Goal: Obtain resource: Download file/media

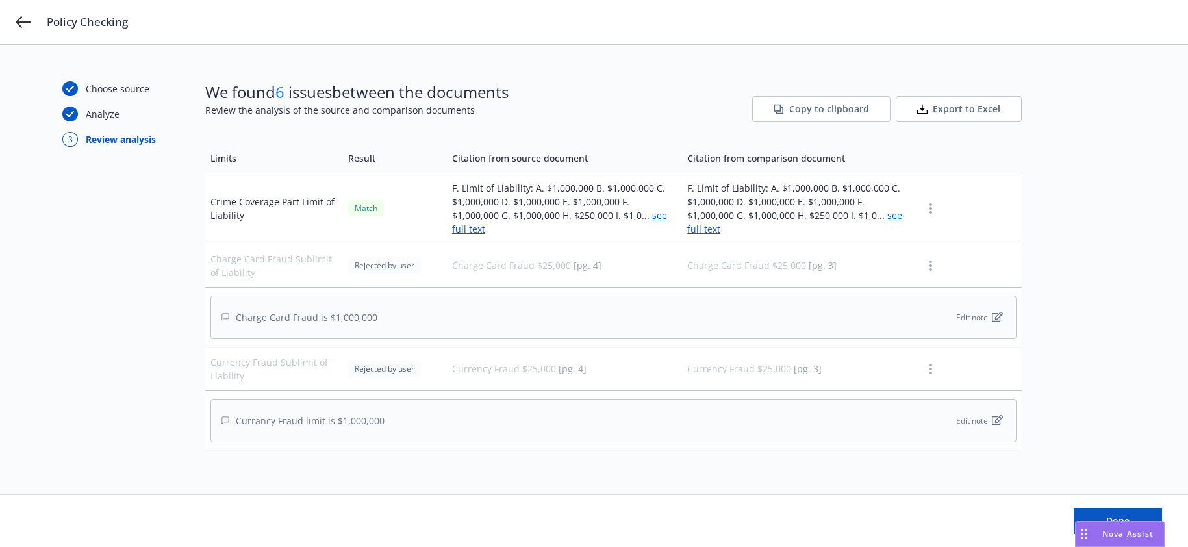
scroll to position [514, 0]
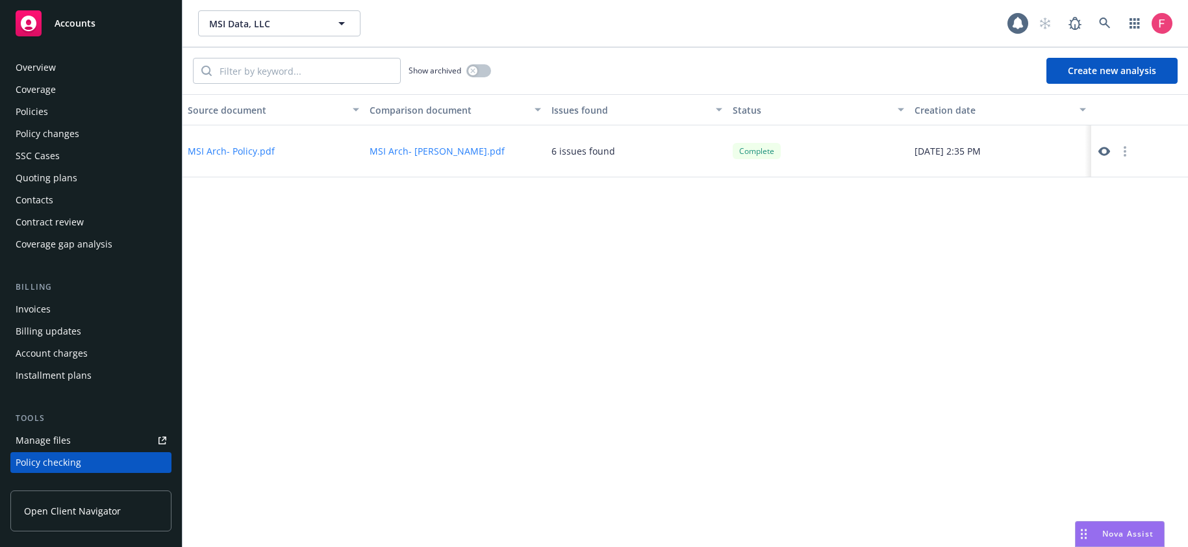
scroll to position [168, 0]
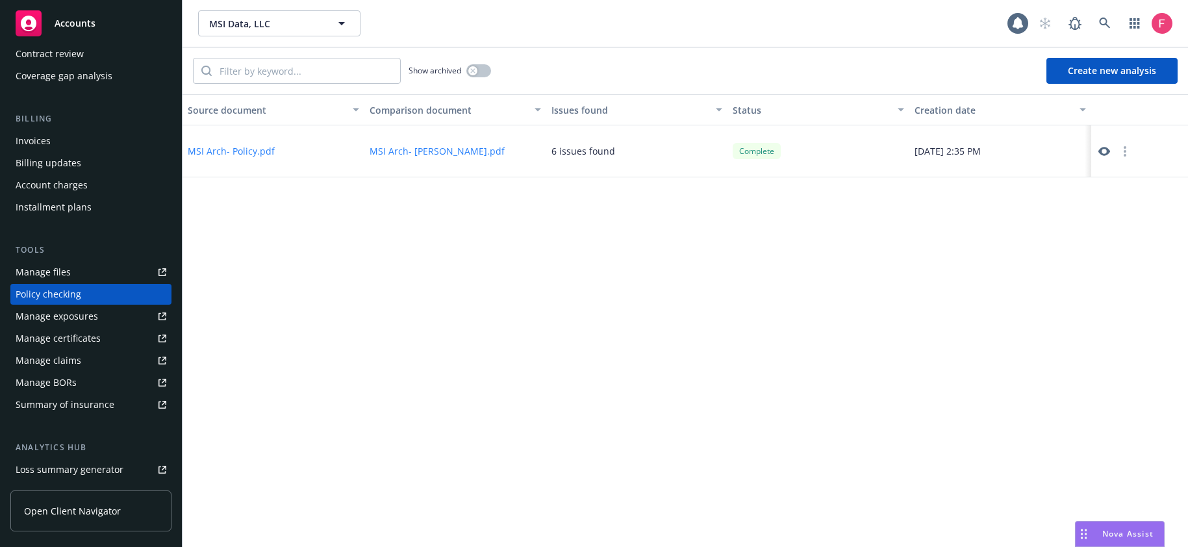
click at [244, 153] on button "MSI Arch- Policy.pdf" at bounding box center [231, 151] width 87 height 14
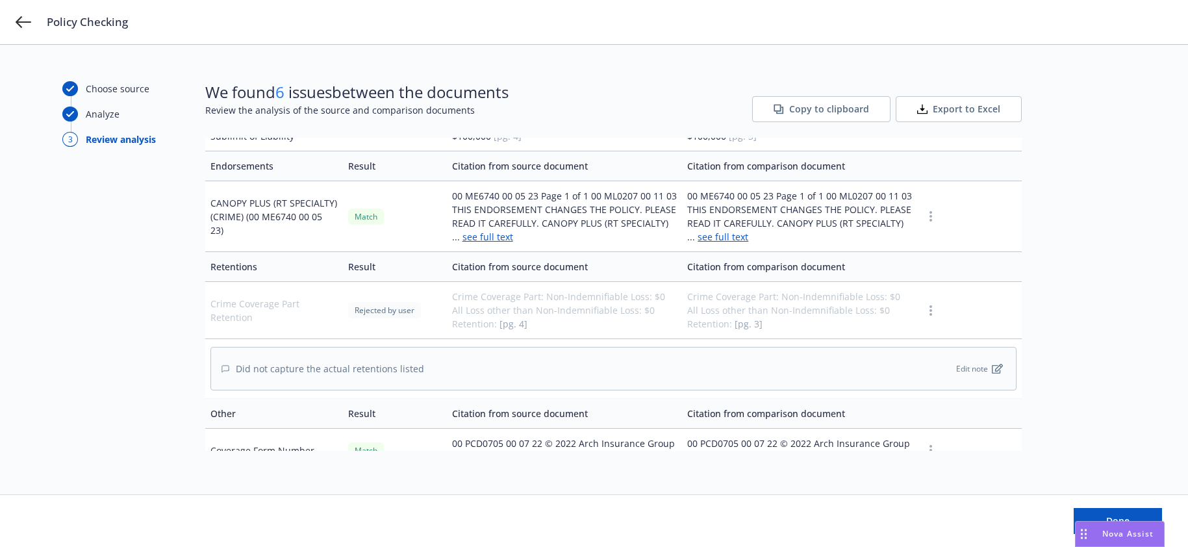
scroll to position [1323, 0]
